Goal: Transaction & Acquisition: Book appointment/travel/reservation

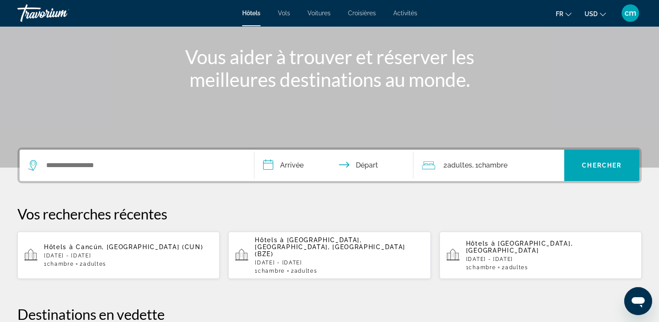
scroll to position [96, 0]
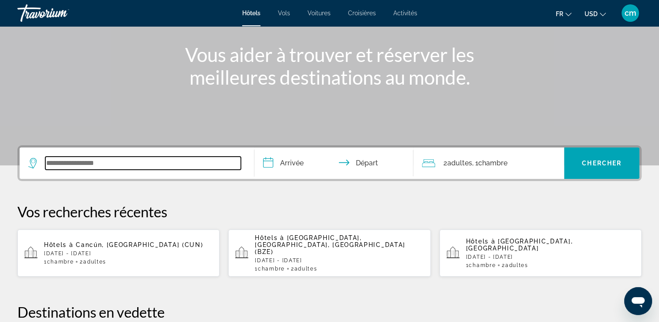
click at [153, 3] on input "Widget de recherche" at bounding box center [143, 162] width 196 height 13
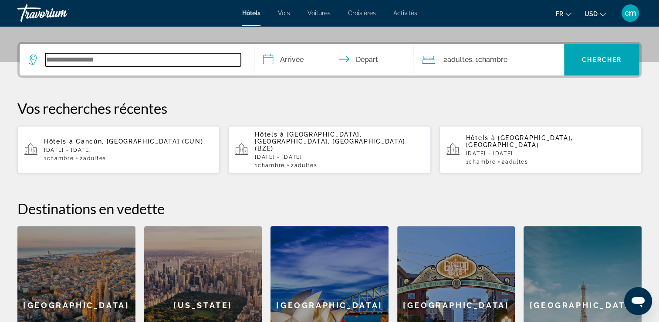
scroll to position [213, 0]
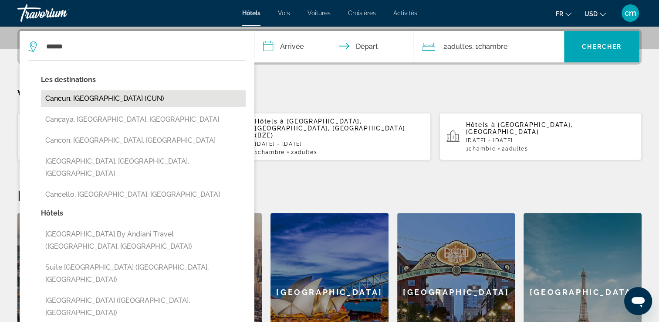
click at [132, 3] on button "Cancun, [GEOGRAPHIC_DATA] (CUN)" at bounding box center [143, 98] width 205 height 17
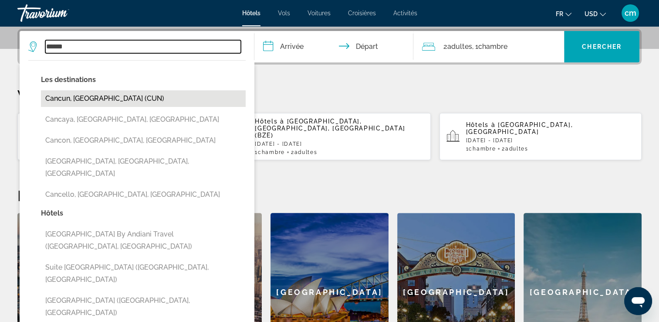
type input "**********"
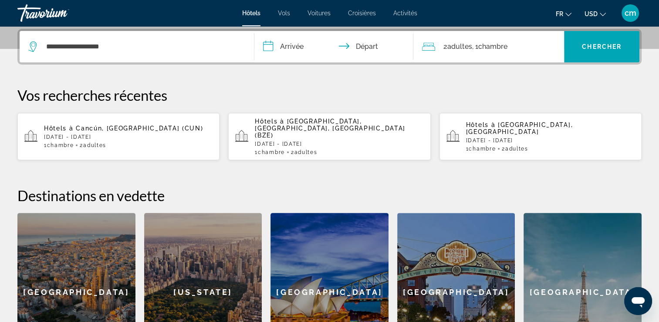
click at [217, 3] on input "**********" at bounding box center [336, 48] width 163 height 34
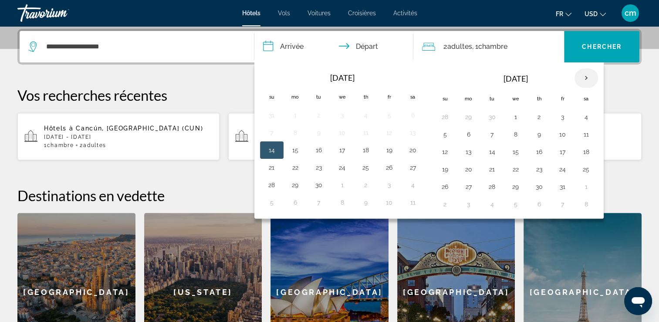
click at [217, 3] on th "Next month" at bounding box center [587, 77] width 24 height 19
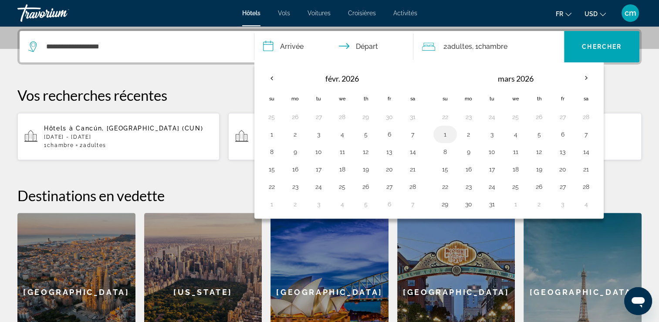
click at [217, 3] on button "1" at bounding box center [445, 134] width 14 height 12
click at [217, 3] on button "5" at bounding box center [540, 134] width 14 height 12
type input "**********"
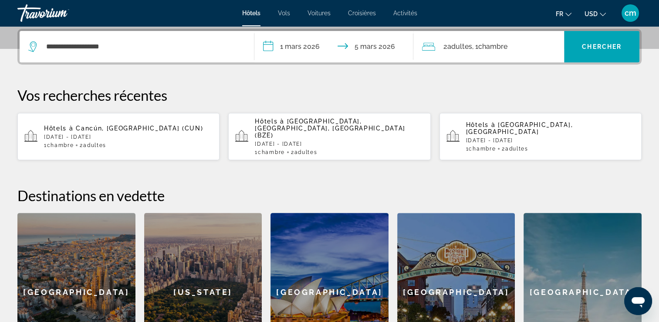
click at [217, 3] on div "2 Adulte Adultes , 1 Chambre pièces" at bounding box center [493, 46] width 142 height 31
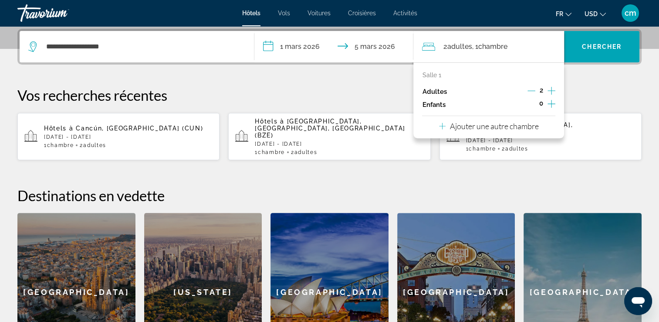
click at [217, 3] on icon "Augmenter les enfants" at bounding box center [552, 104] width 8 height 8
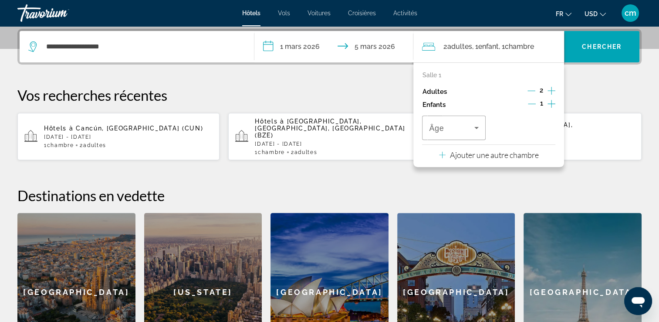
click at [217, 3] on icon "Augmenter les enfants" at bounding box center [552, 104] width 8 height 8
click at [217, 3] on icon "Voyageurs : 2 adultes, 2 enfants" at bounding box center [477, 127] width 10 height 10
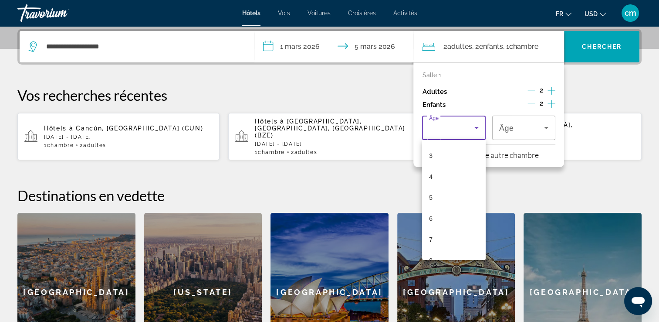
scroll to position [70, 0]
click at [217, 3] on mat-option "8" at bounding box center [453, 251] width 63 height 21
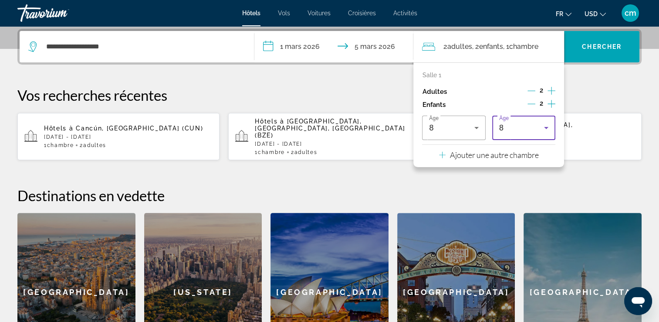
click at [217, 3] on icon "Voyageurs : 2 adultes, 2 enfants" at bounding box center [546, 127] width 10 height 10
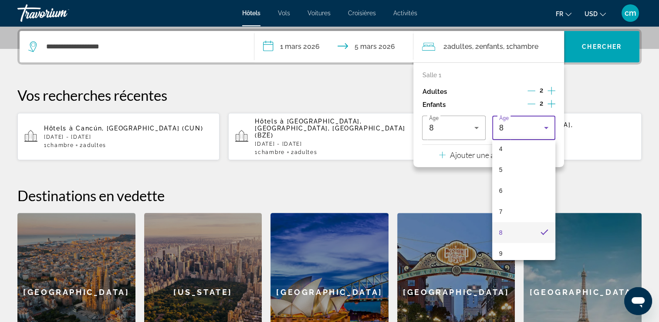
scroll to position [106, 0]
click at [217, 3] on mat-option "10" at bounding box center [523, 256] width 63 height 21
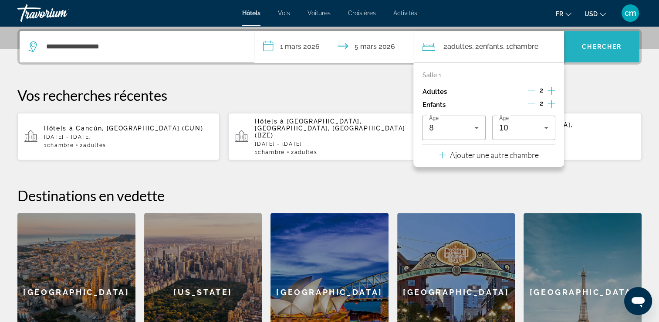
click at [217, 3] on span "Chercher" at bounding box center [602, 46] width 40 height 7
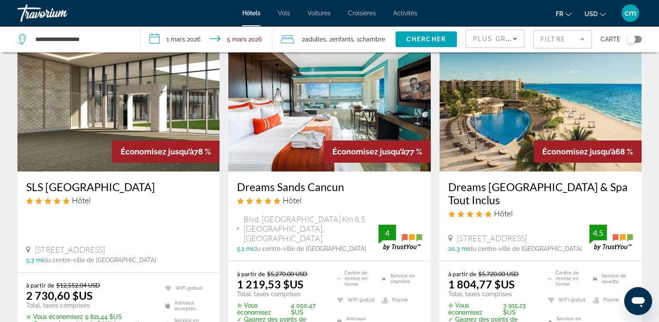
scroll to position [52, 0]
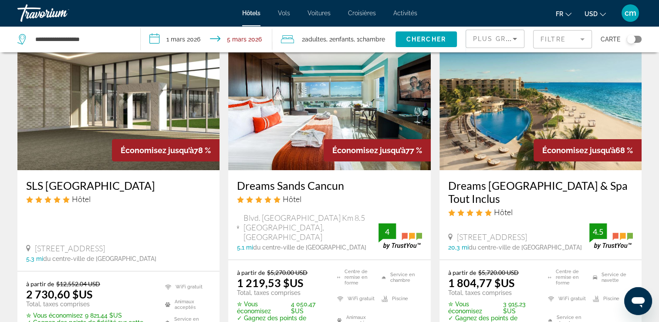
click at [217, 3] on span "USD" at bounding box center [591, 13] width 13 height 7
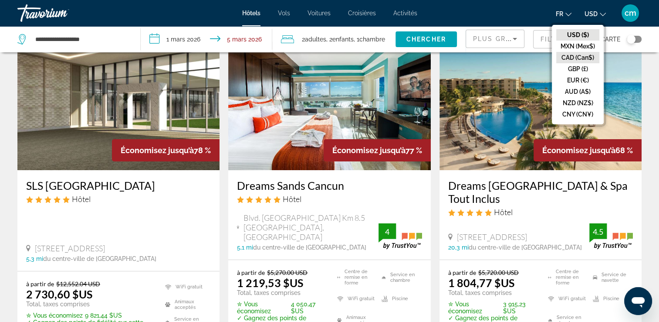
click at [217, 3] on button "CAD (Can$)" at bounding box center [578, 57] width 43 height 11
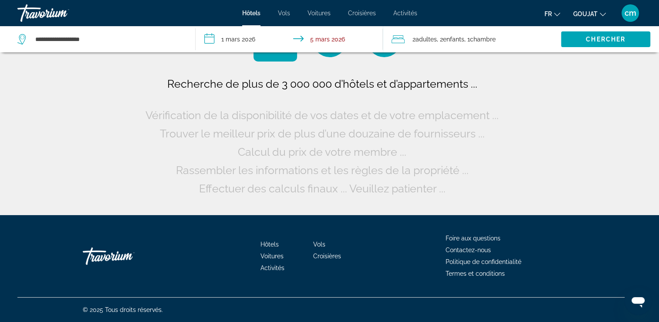
scroll to position [0, 0]
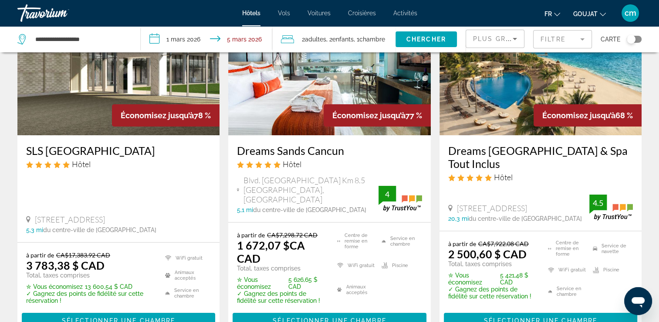
scroll to position [105, 0]
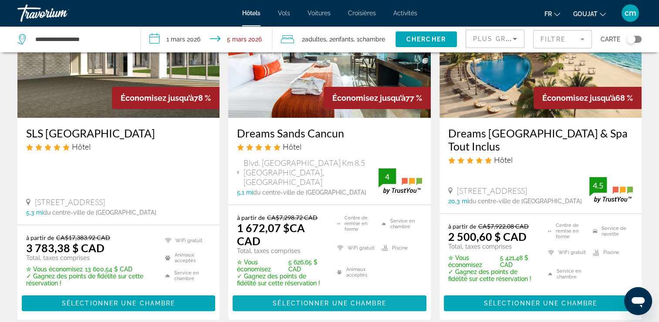
click at [217, 3] on span "Sélectionner une chambre" at bounding box center [329, 302] width 113 height 7
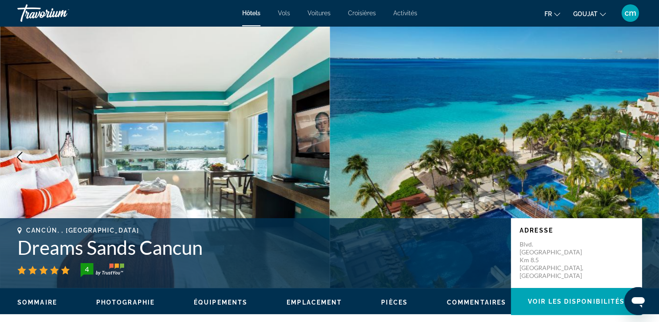
click at [217, 3] on icon "Image suivante" at bounding box center [640, 157] width 10 height 10
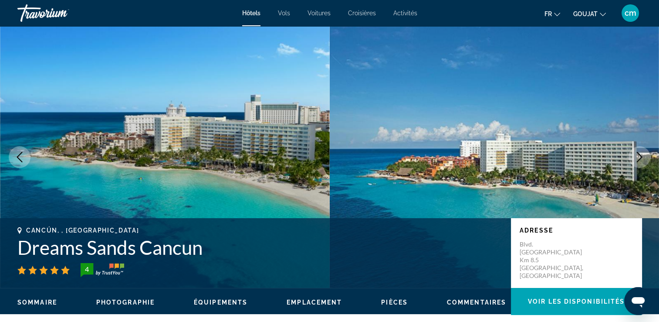
click at [217, 3] on icon "Image suivante" at bounding box center [640, 157] width 10 height 10
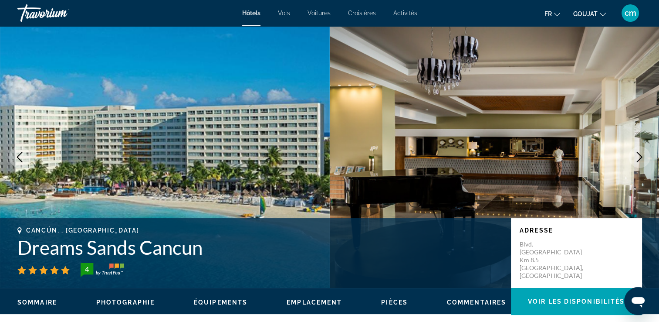
click at [217, 3] on icon "Image suivante" at bounding box center [640, 157] width 10 height 10
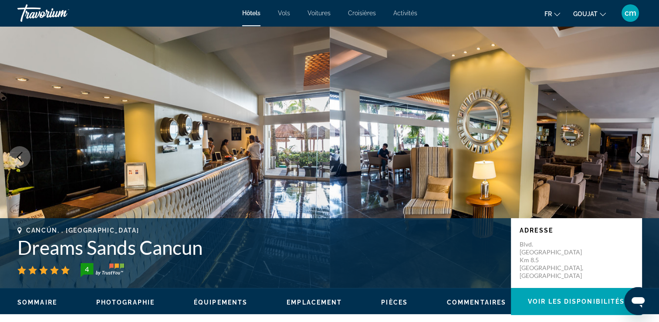
click at [217, 3] on icon "Image suivante" at bounding box center [640, 157] width 10 height 10
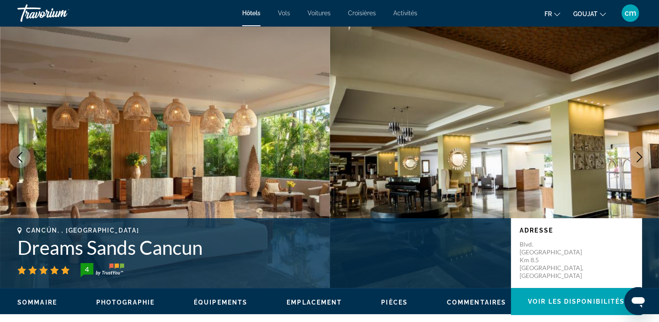
click at [217, 3] on icon "Image suivante" at bounding box center [640, 157] width 10 height 10
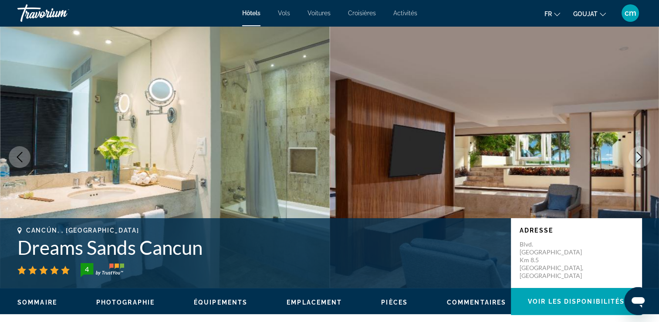
click at [217, 3] on icon "Image suivante" at bounding box center [640, 157] width 10 height 10
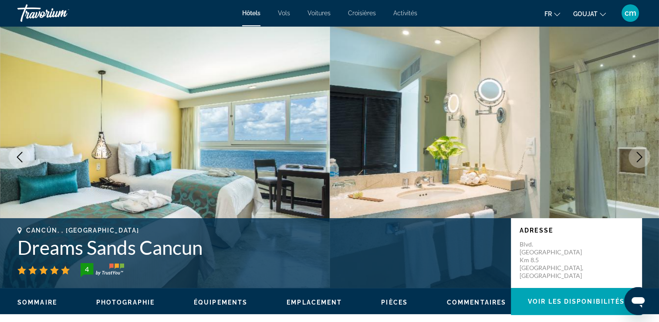
click at [217, 3] on icon "Image suivante" at bounding box center [640, 157] width 10 height 10
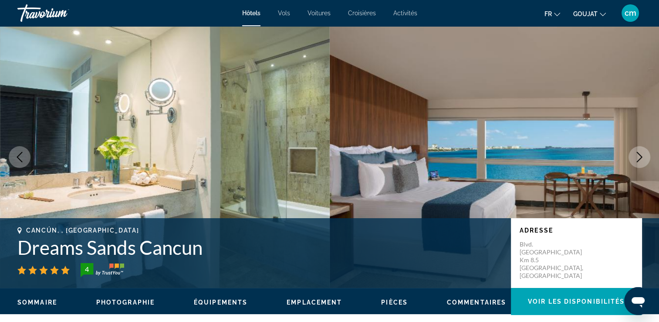
click at [217, 3] on icon "Image suivante" at bounding box center [640, 157] width 10 height 10
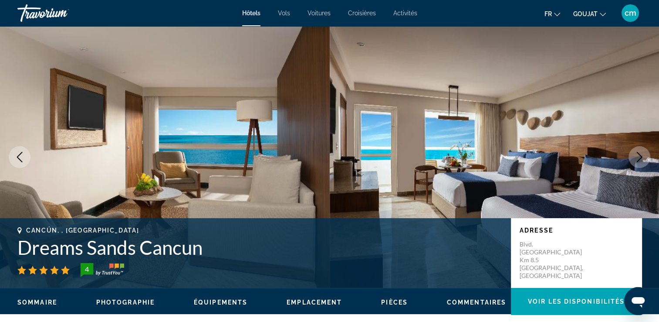
click at [217, 3] on icon "Image suivante" at bounding box center [640, 157] width 10 height 10
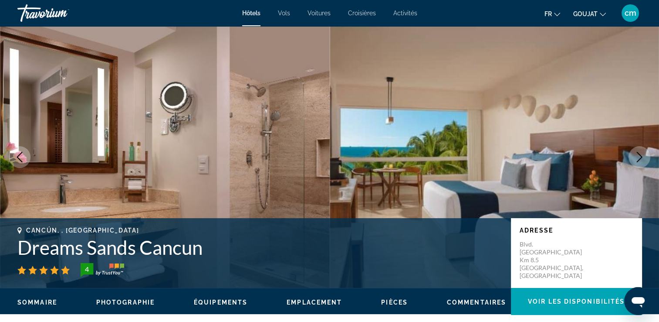
click at [217, 3] on icon "Image suivante" at bounding box center [640, 157] width 10 height 10
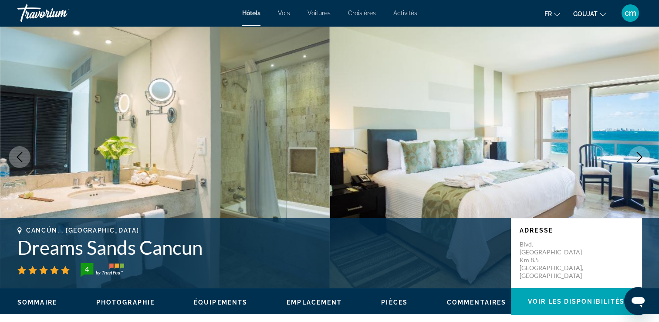
click at [217, 3] on icon "Image suivante" at bounding box center [640, 157] width 6 height 10
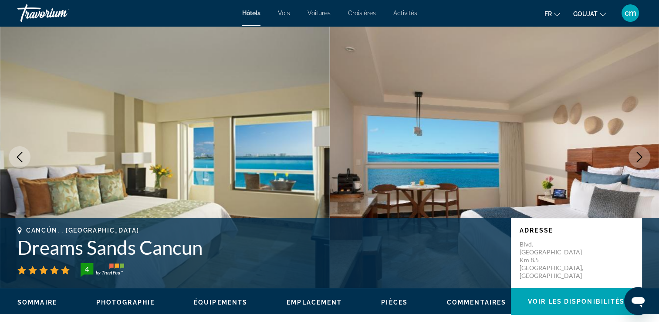
click at [217, 3] on icon "Image suivante" at bounding box center [640, 157] width 10 height 10
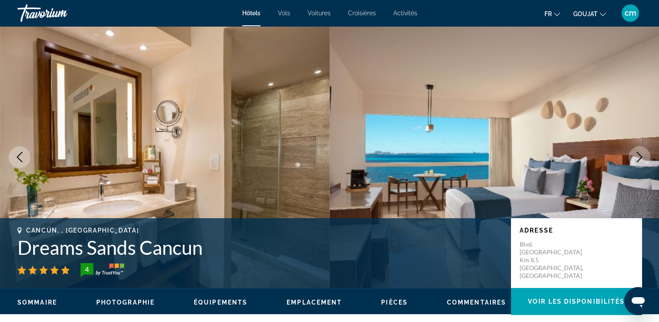
click at [217, 3] on icon "Image suivante" at bounding box center [640, 157] width 10 height 10
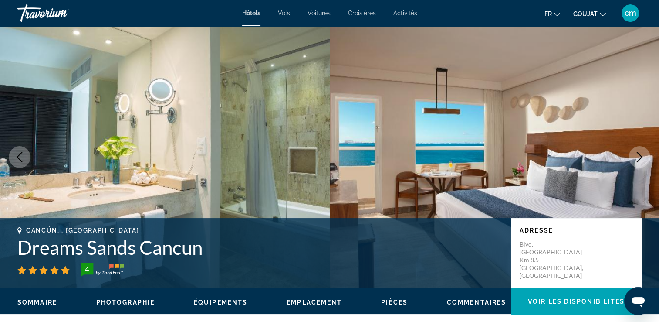
click at [217, 3] on icon "Image suivante" at bounding box center [640, 157] width 10 height 10
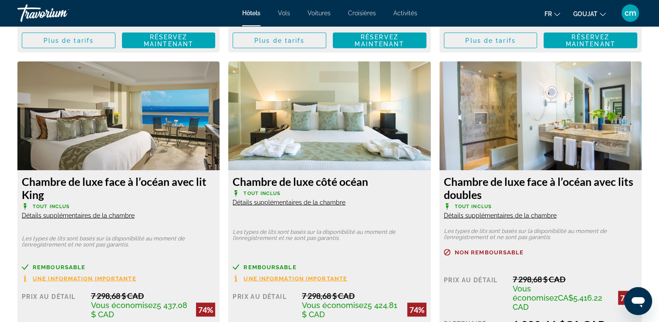
scroll to position [1800, 0]
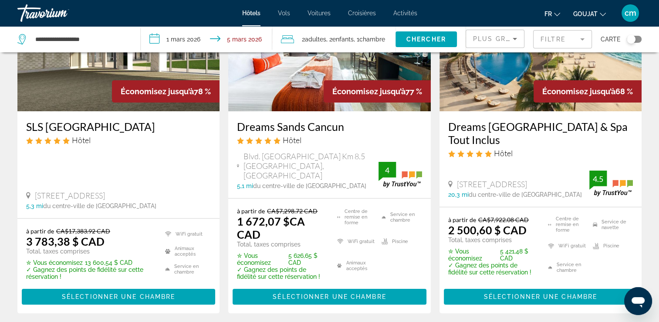
scroll to position [122, 0]
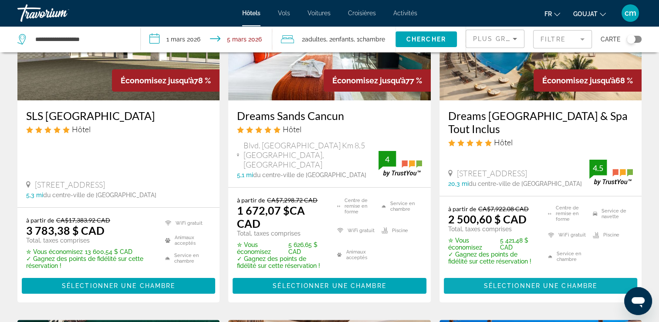
click at [217, 3] on span "Contenu principal" at bounding box center [541, 285] width 194 height 21
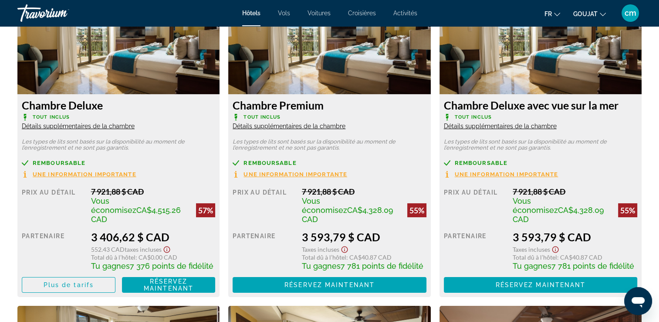
scroll to position [2702, 0]
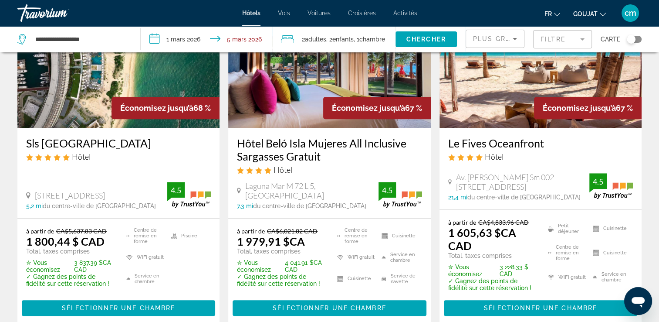
scroll to position [471, 0]
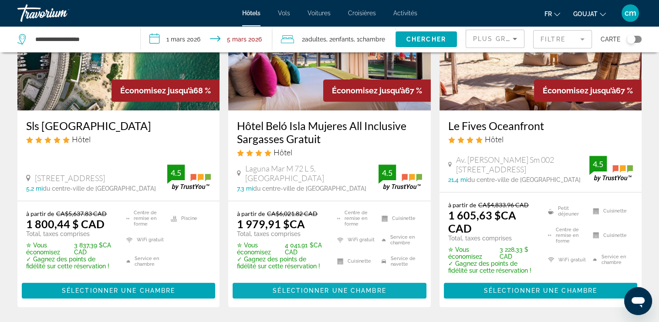
click at [217, 3] on span "Sélectionner une chambre" at bounding box center [329, 290] width 113 height 7
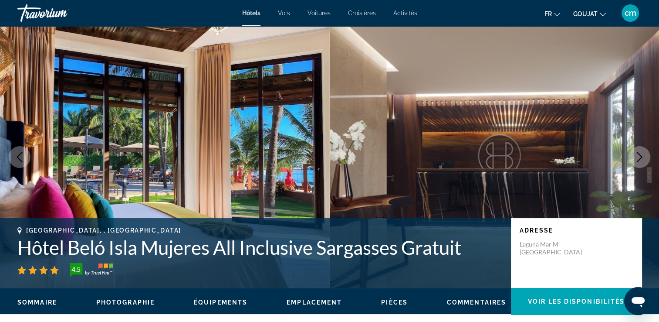
click at [217, 3] on icon "Image suivante" at bounding box center [640, 157] width 10 height 10
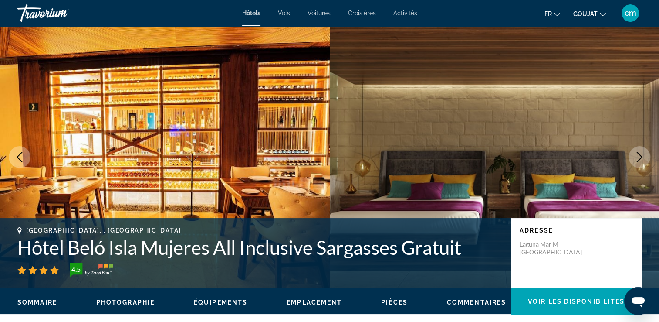
click at [217, 3] on icon "Image suivante" at bounding box center [640, 157] width 10 height 10
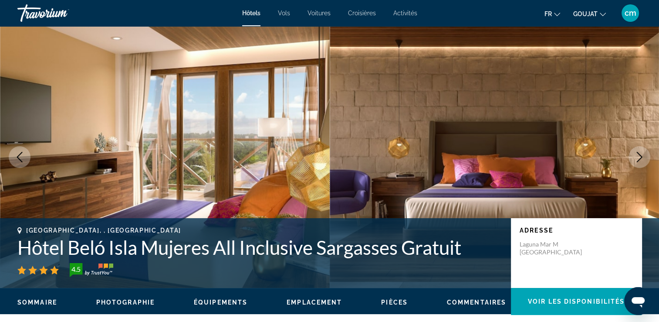
click at [217, 3] on icon "Image suivante" at bounding box center [640, 157] width 10 height 10
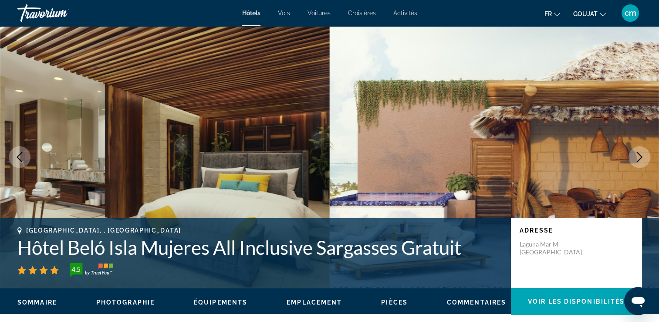
click at [217, 3] on icon "Image suivante" at bounding box center [640, 157] width 10 height 10
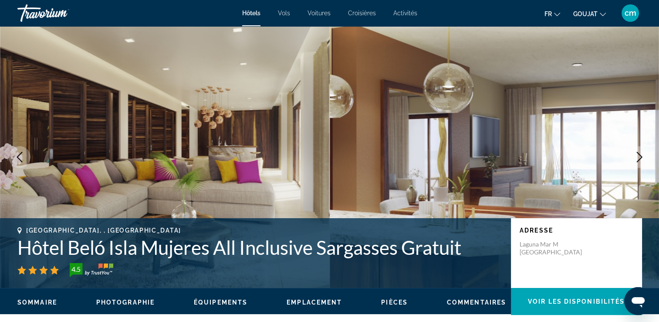
click at [217, 3] on icon "Image suivante" at bounding box center [640, 157] width 10 height 10
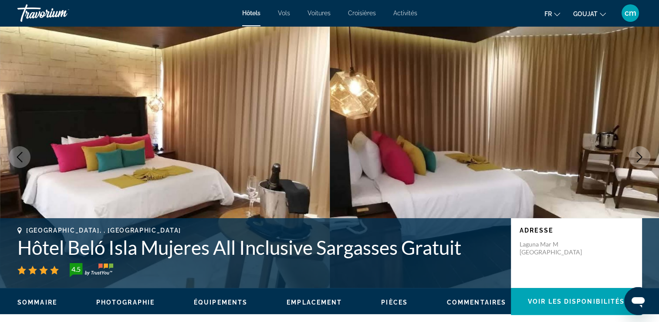
click at [217, 3] on icon "Image suivante" at bounding box center [640, 157] width 10 height 10
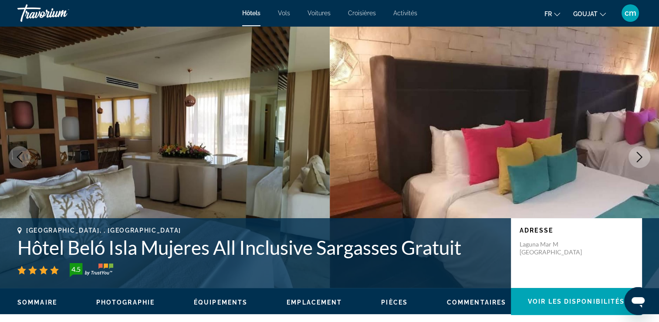
click at [217, 3] on icon "Image suivante" at bounding box center [640, 157] width 10 height 10
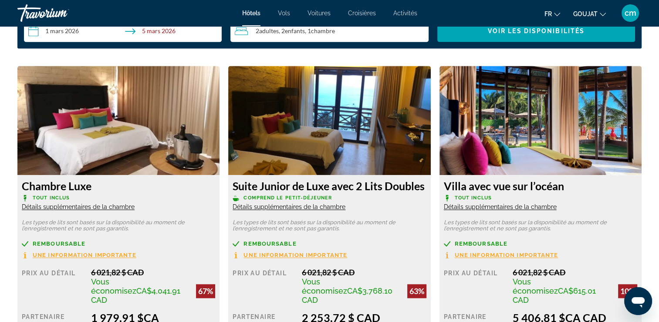
scroll to position [1185, 0]
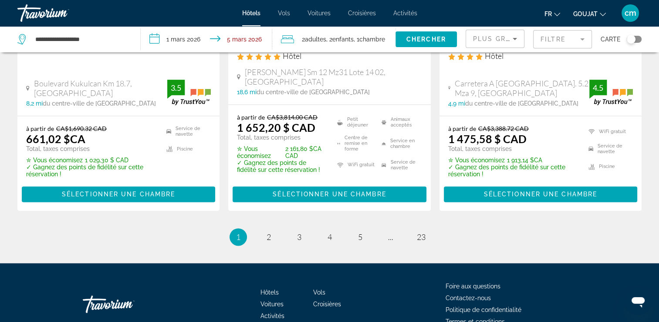
scroll to position [1313, 0]
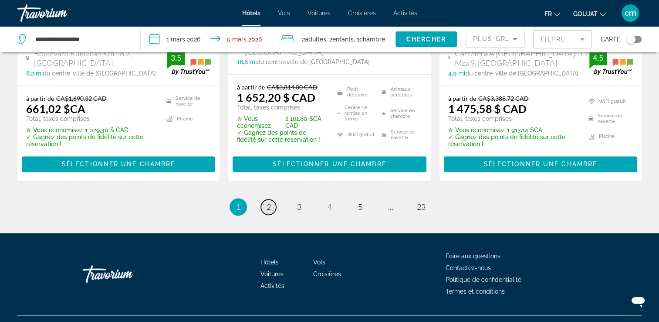
click at [217, 3] on span "2" at bounding box center [269, 207] width 4 height 10
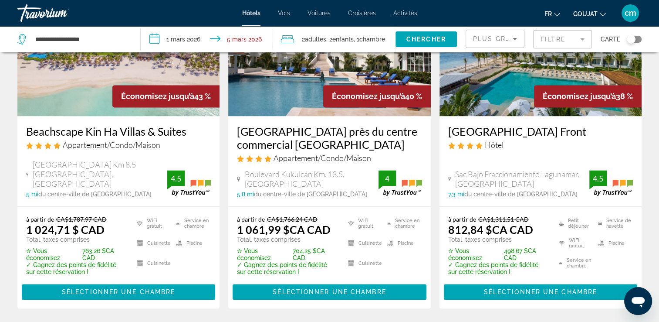
scroll to position [1290, 0]
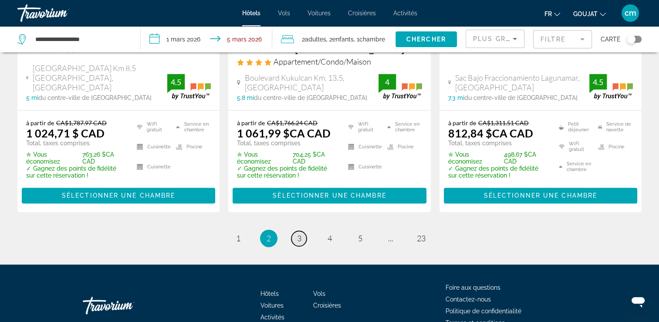
click at [217, 3] on link "page 3" at bounding box center [299, 238] width 15 height 15
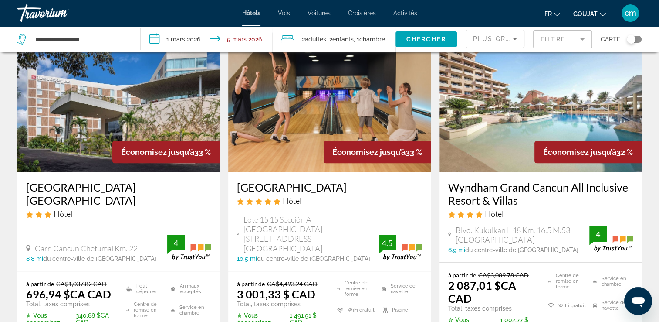
scroll to position [802, 0]
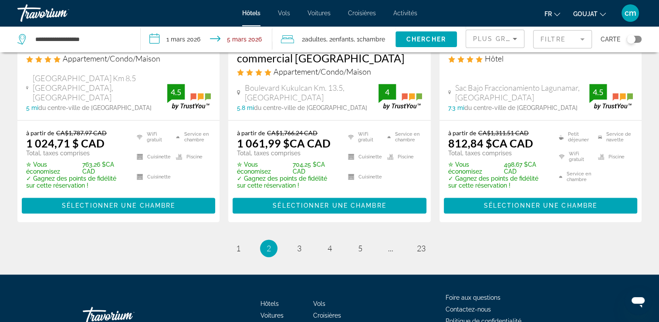
scroll to position [1328, 0]
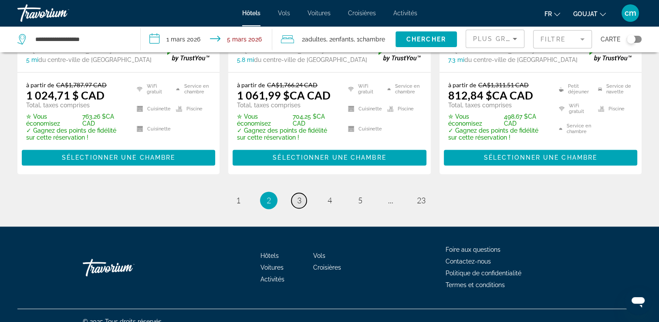
click at [217, 3] on span "3" at bounding box center [299, 200] width 4 height 10
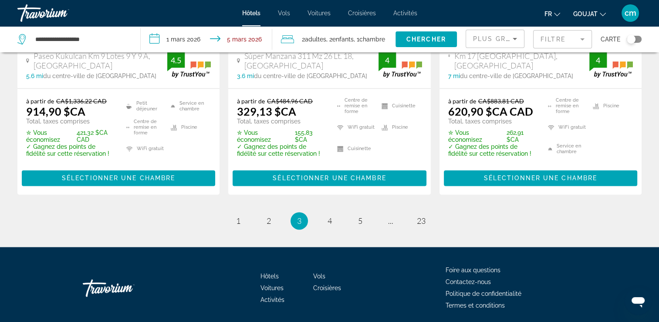
scroll to position [1342, 0]
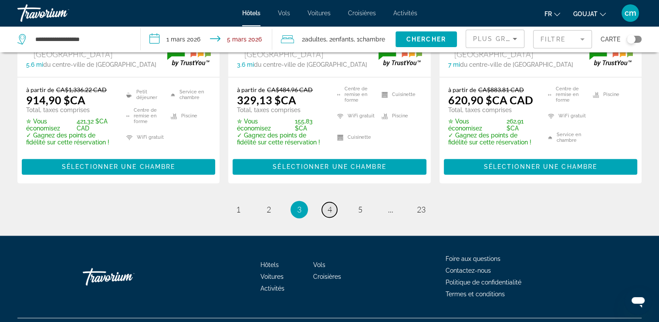
click at [217, 3] on span "4" at bounding box center [330, 209] width 4 height 10
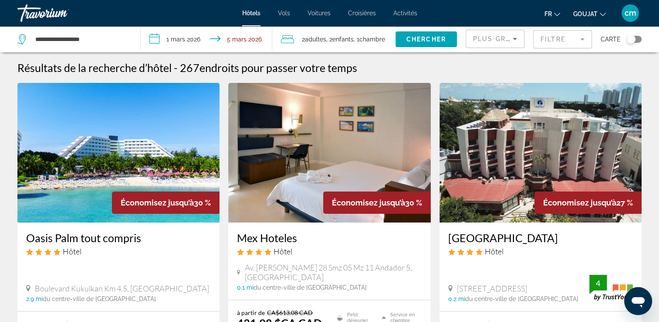
click at [183, 3] on input "**********" at bounding box center [209, 40] width 136 height 29
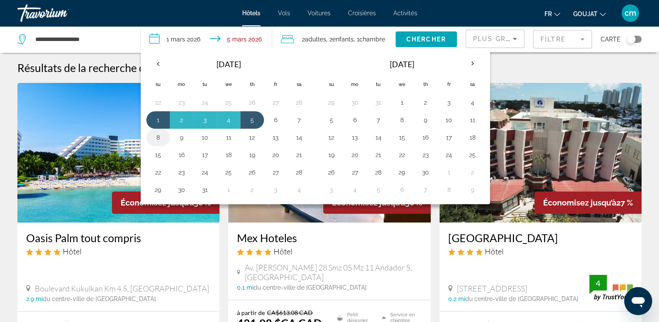
click at [162, 3] on button "8" at bounding box center [158, 137] width 14 height 12
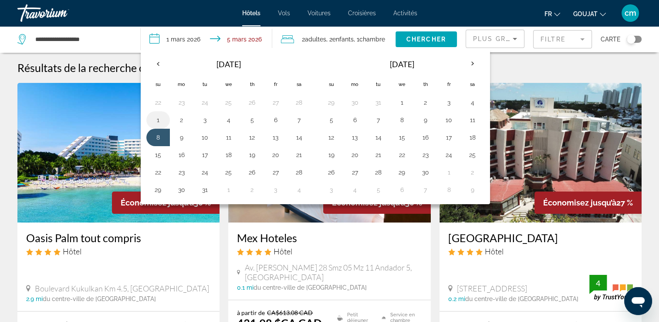
click at [163, 3] on button "1" at bounding box center [158, 120] width 14 height 12
type input "**********"
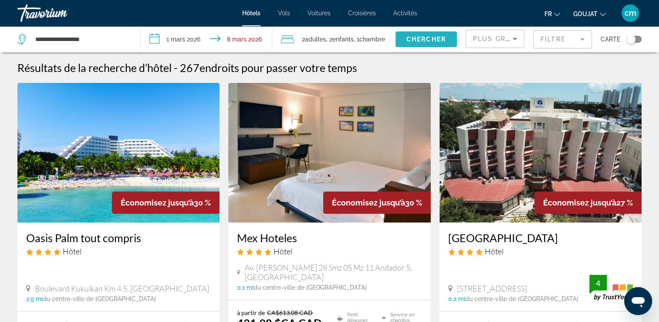
click at [217, 3] on span "Widget de recherche" at bounding box center [426, 39] width 61 height 21
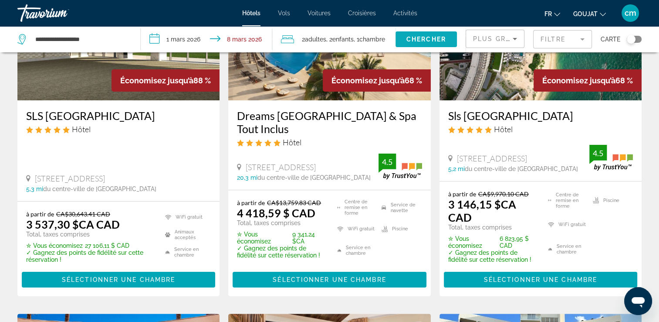
scroll to position [139, 0]
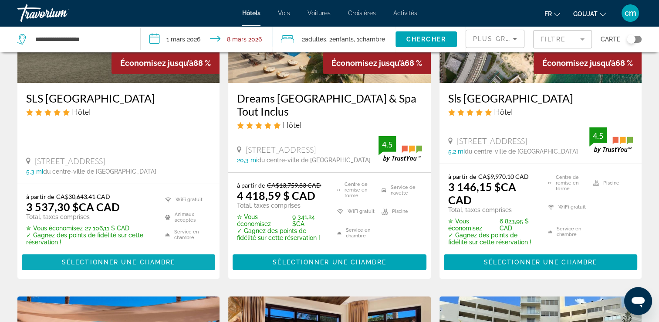
click at [95, 3] on span "Sélectionner une chambre" at bounding box center [118, 261] width 113 height 7
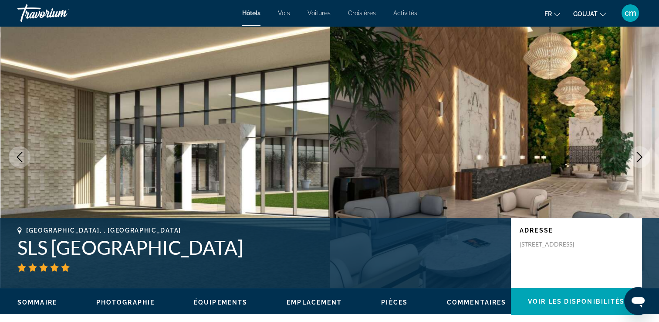
click at [217, 3] on button "Image suivante" at bounding box center [640, 157] width 22 height 22
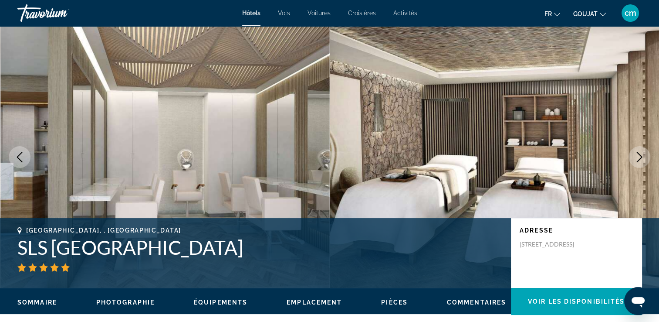
click at [217, 3] on button "Image suivante" at bounding box center [640, 157] width 22 height 22
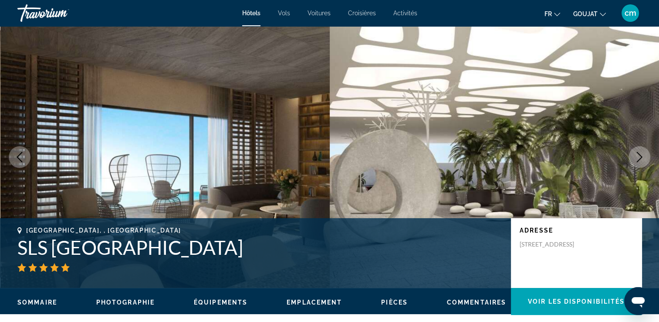
click at [217, 3] on button "Image suivante" at bounding box center [640, 157] width 22 height 22
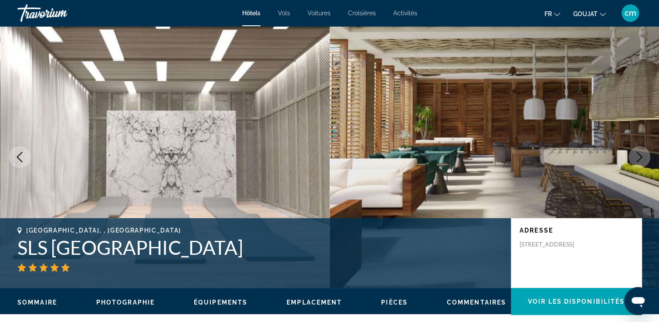
click at [217, 3] on button "Image suivante" at bounding box center [640, 157] width 22 height 22
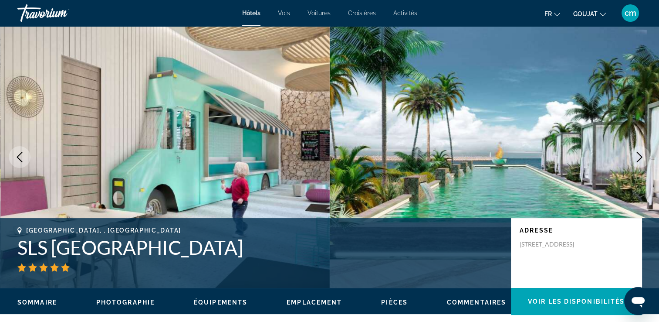
click at [217, 3] on button "Image suivante" at bounding box center [640, 157] width 22 height 22
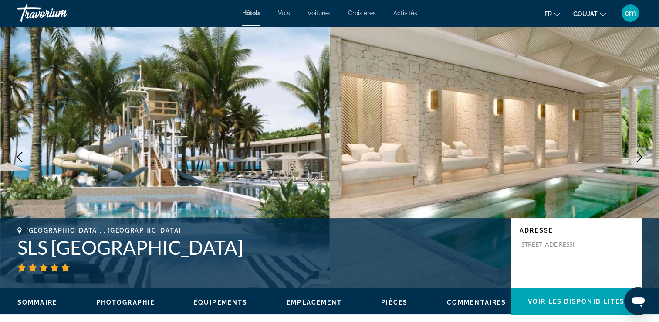
click at [217, 3] on button "Image suivante" at bounding box center [640, 157] width 22 height 22
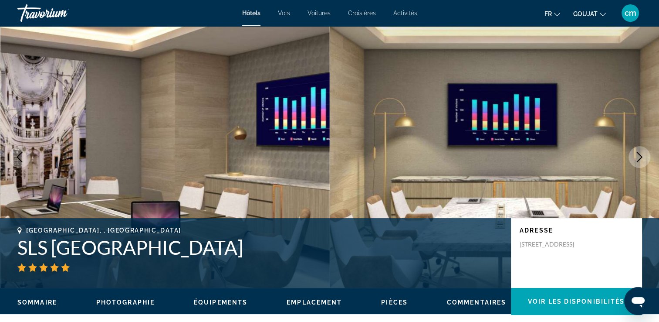
click at [217, 3] on button "Image suivante" at bounding box center [640, 157] width 22 height 22
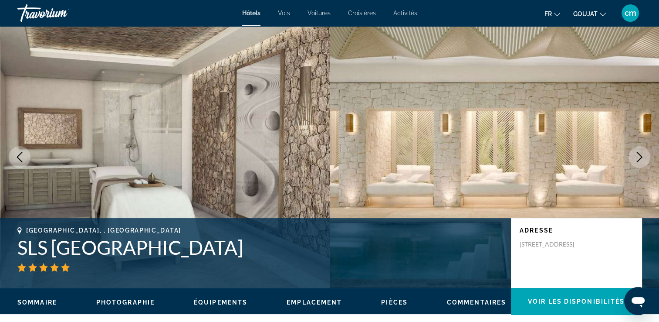
click at [217, 3] on button "Image suivante" at bounding box center [640, 157] width 22 height 22
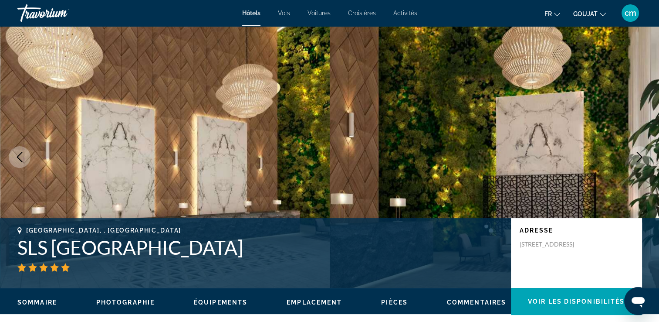
click at [217, 3] on button "Image suivante" at bounding box center [640, 157] width 22 height 22
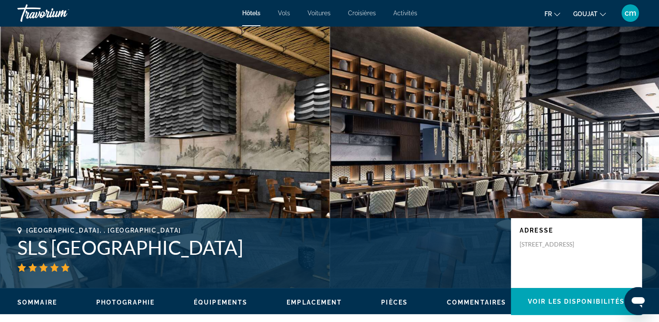
click at [217, 3] on button "Image suivante" at bounding box center [640, 157] width 22 height 22
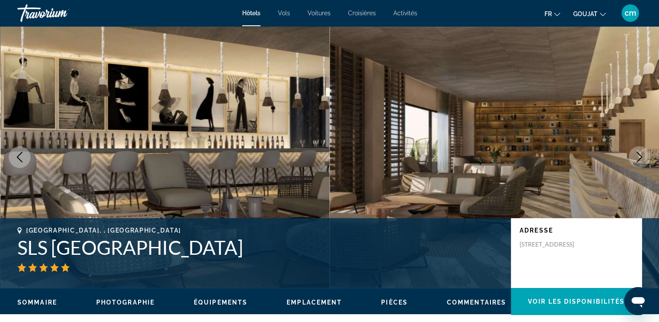
click at [217, 3] on button "Image suivante" at bounding box center [640, 157] width 22 height 22
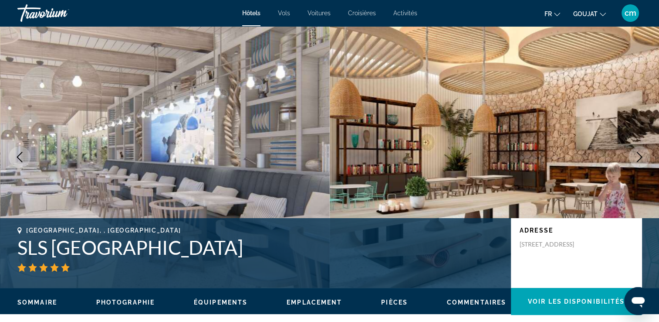
click at [217, 3] on button "Image suivante" at bounding box center [640, 157] width 22 height 22
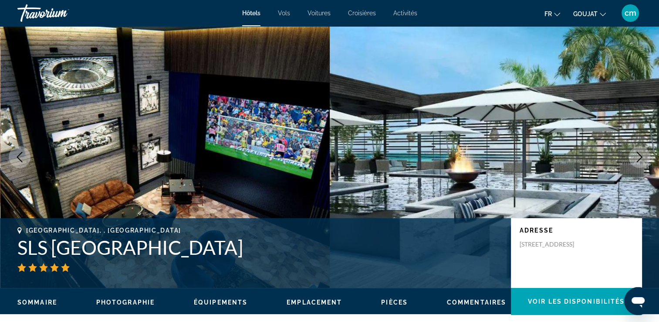
click at [217, 3] on button "Image suivante" at bounding box center [640, 157] width 22 height 22
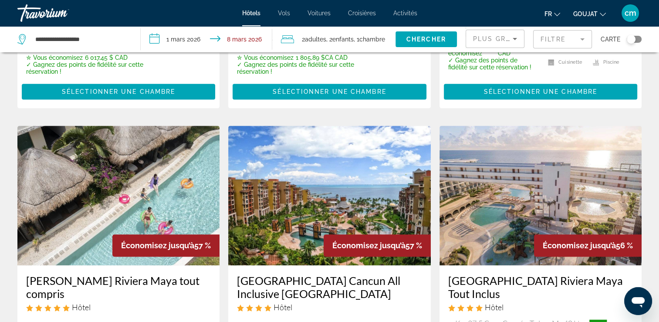
scroll to position [1046, 0]
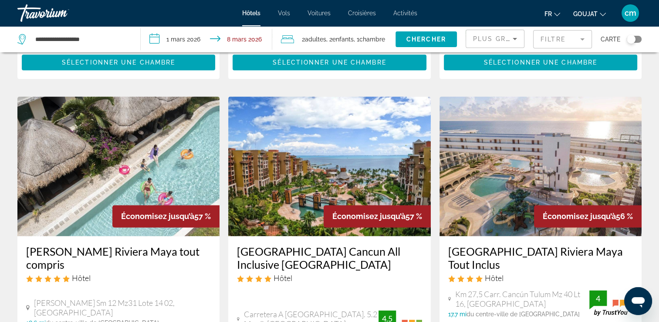
click at [151, 3] on img "Contenu principal" at bounding box center [118, 165] width 202 height 139
